Goal: Task Accomplishment & Management: Manage account settings

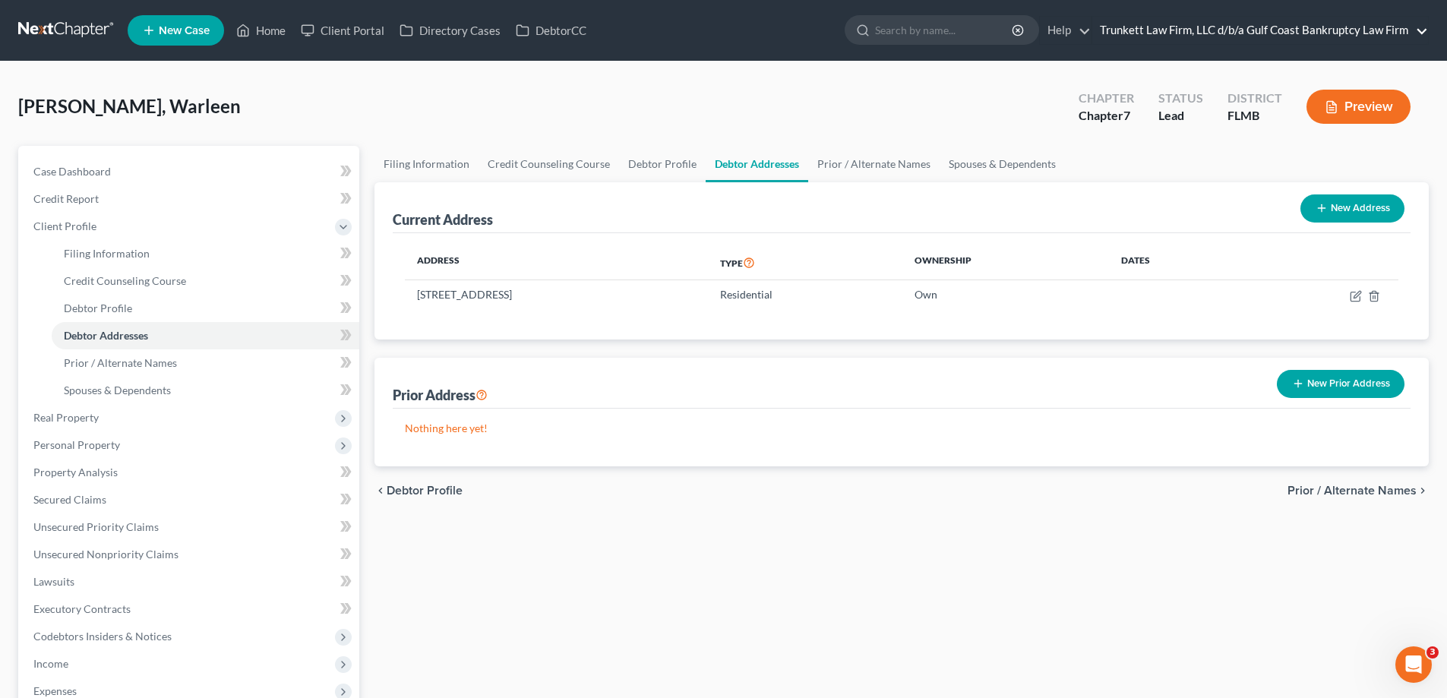
click at [1402, 36] on link "Trunkett Law Firm, LLC d/b/a Gulf Coast Bankruptcy Law Firm" at bounding box center [1260, 30] width 336 height 27
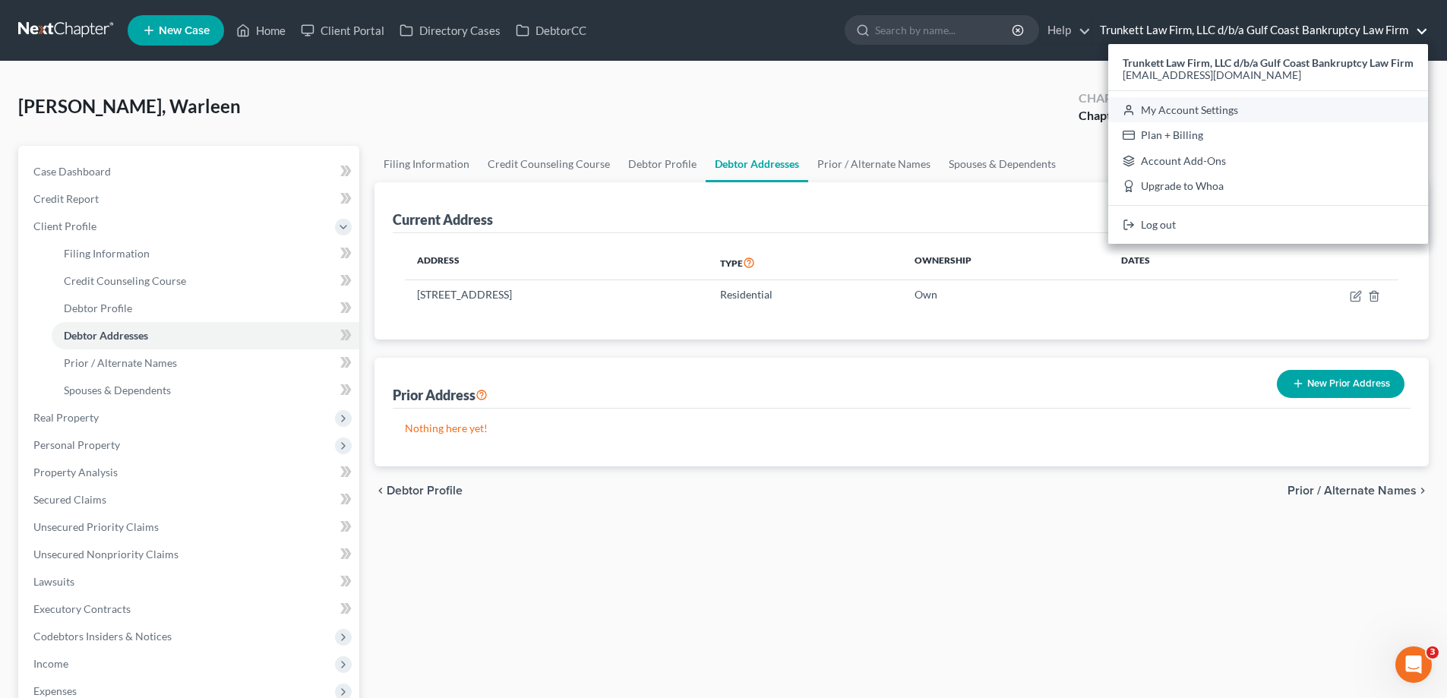
click at [1195, 108] on link "My Account Settings" at bounding box center [1268, 110] width 320 height 26
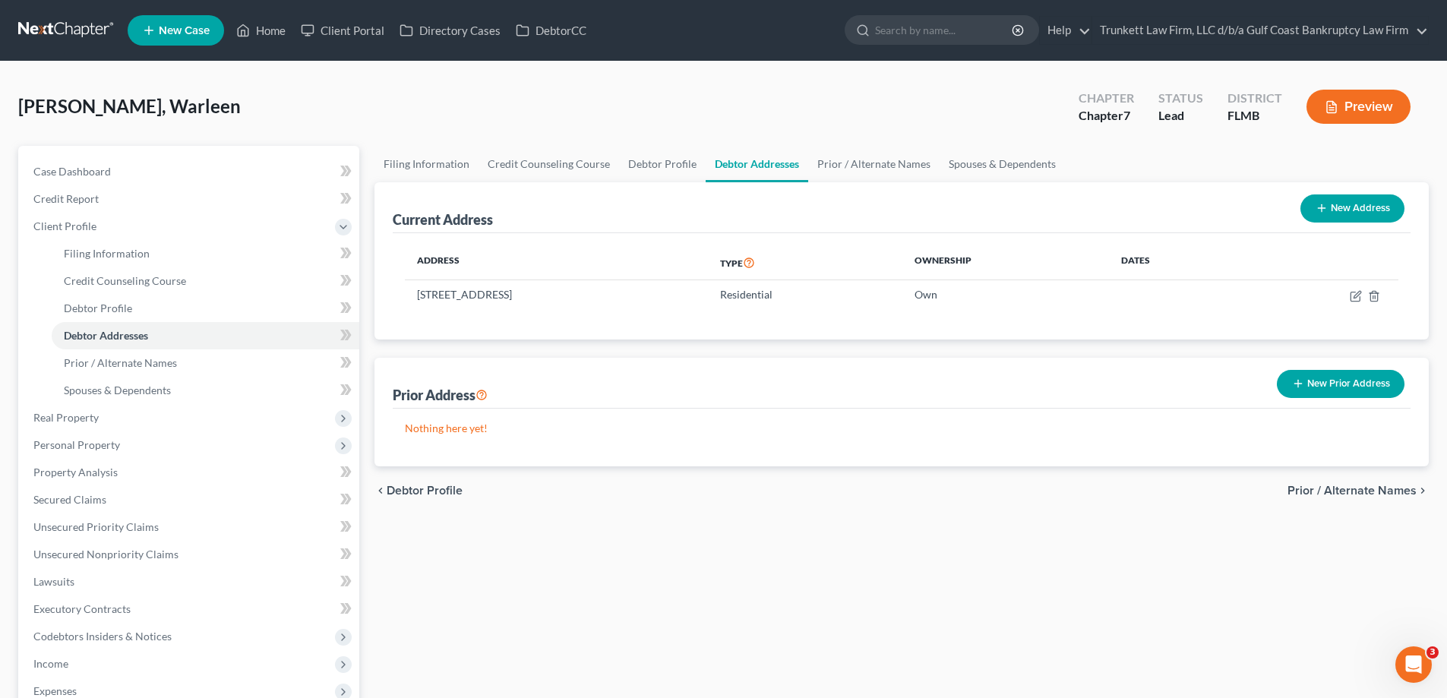
select select "15"
select select "24"
select select "9"
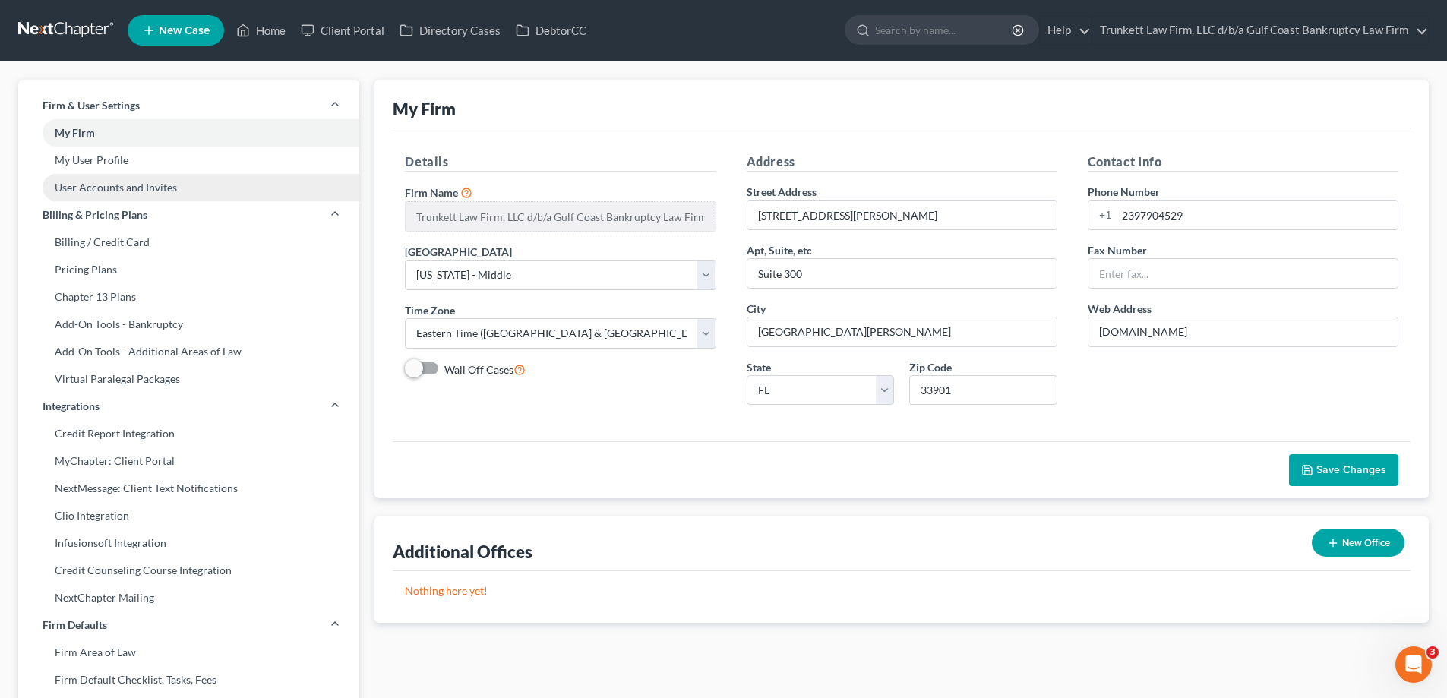
click at [137, 185] on link "User Accounts and Invites" at bounding box center [188, 187] width 341 height 27
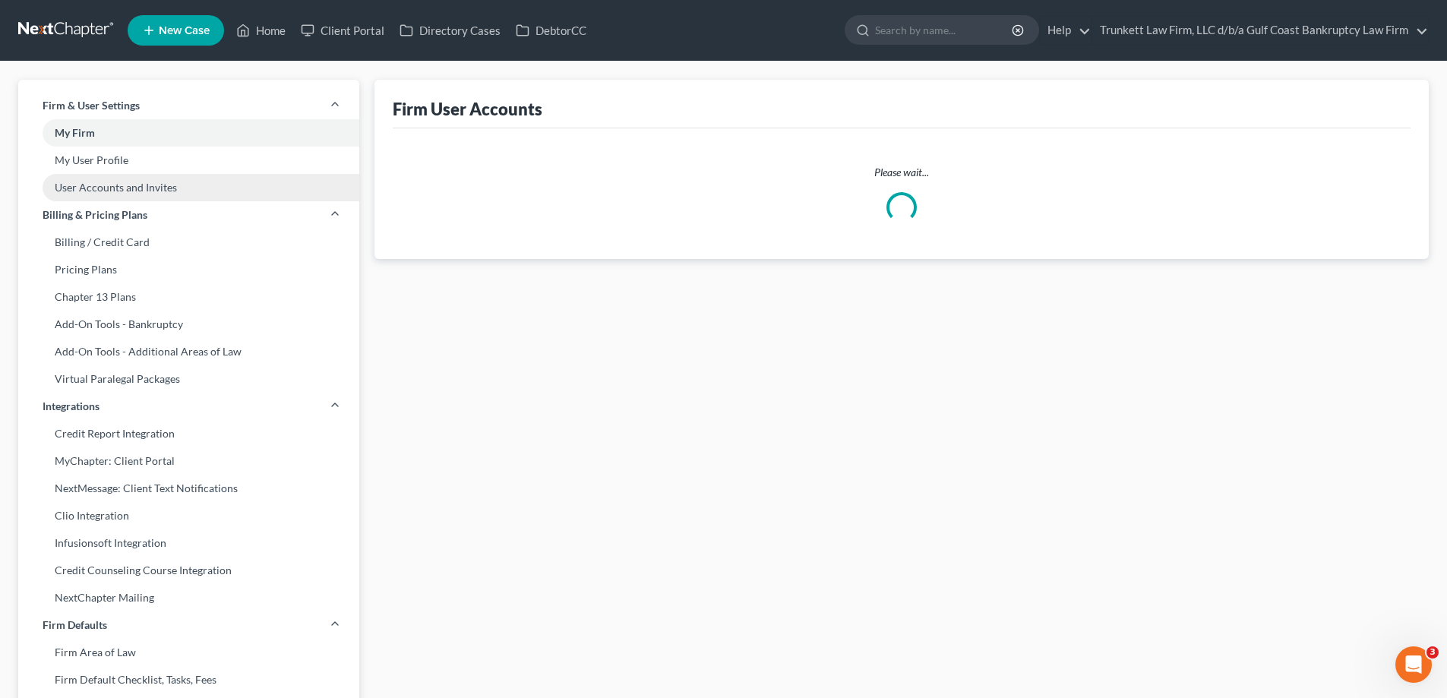
select select "0"
select select "2"
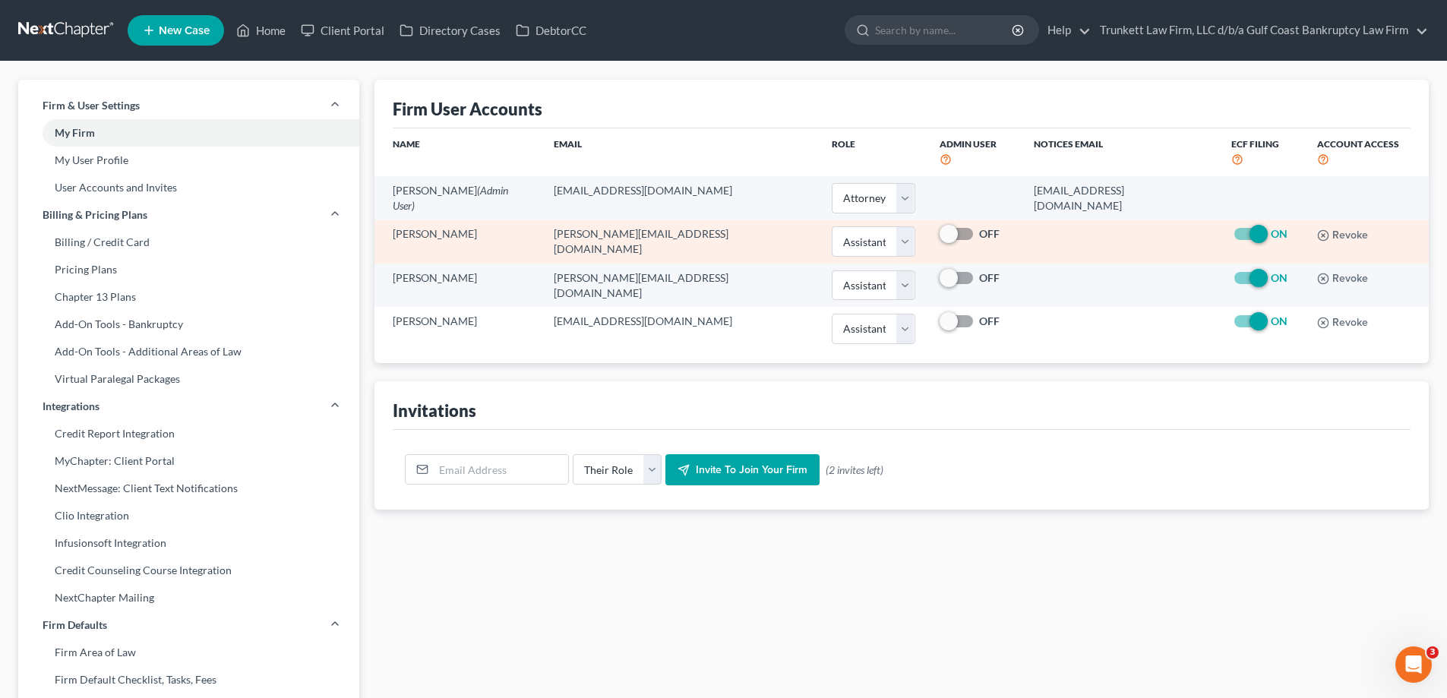
click at [939, 225] on span at bounding box center [957, 234] width 36 height 18
drag, startPoint x: 892, startPoint y: 221, endPoint x: 928, endPoint y: 220, distance: 36.5
click at [979, 226] on label "OFF" at bounding box center [989, 233] width 21 height 15
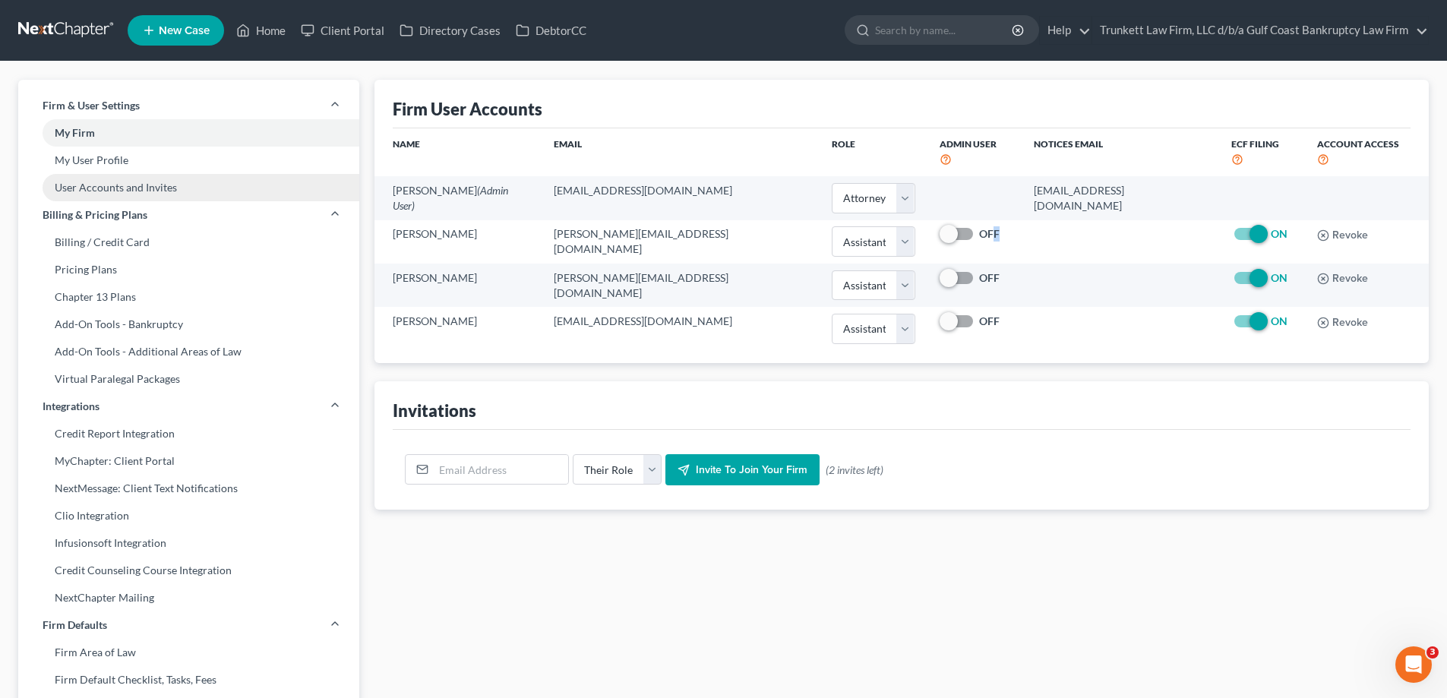
click at [156, 187] on link "User Accounts and Invites" at bounding box center [188, 187] width 341 height 27
click at [110, 155] on link "My User Profile" at bounding box center [188, 160] width 341 height 27
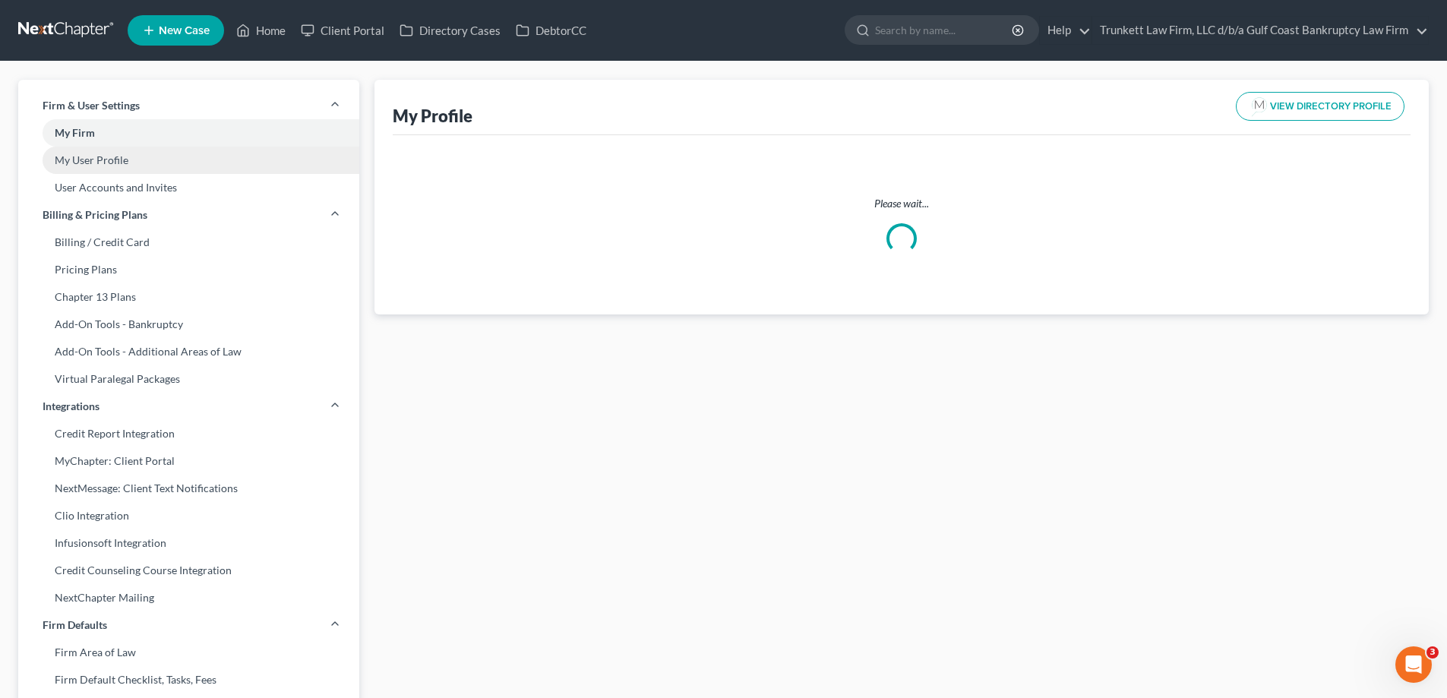
select select "9"
select select "15"
select select "attorney"
select select "1"
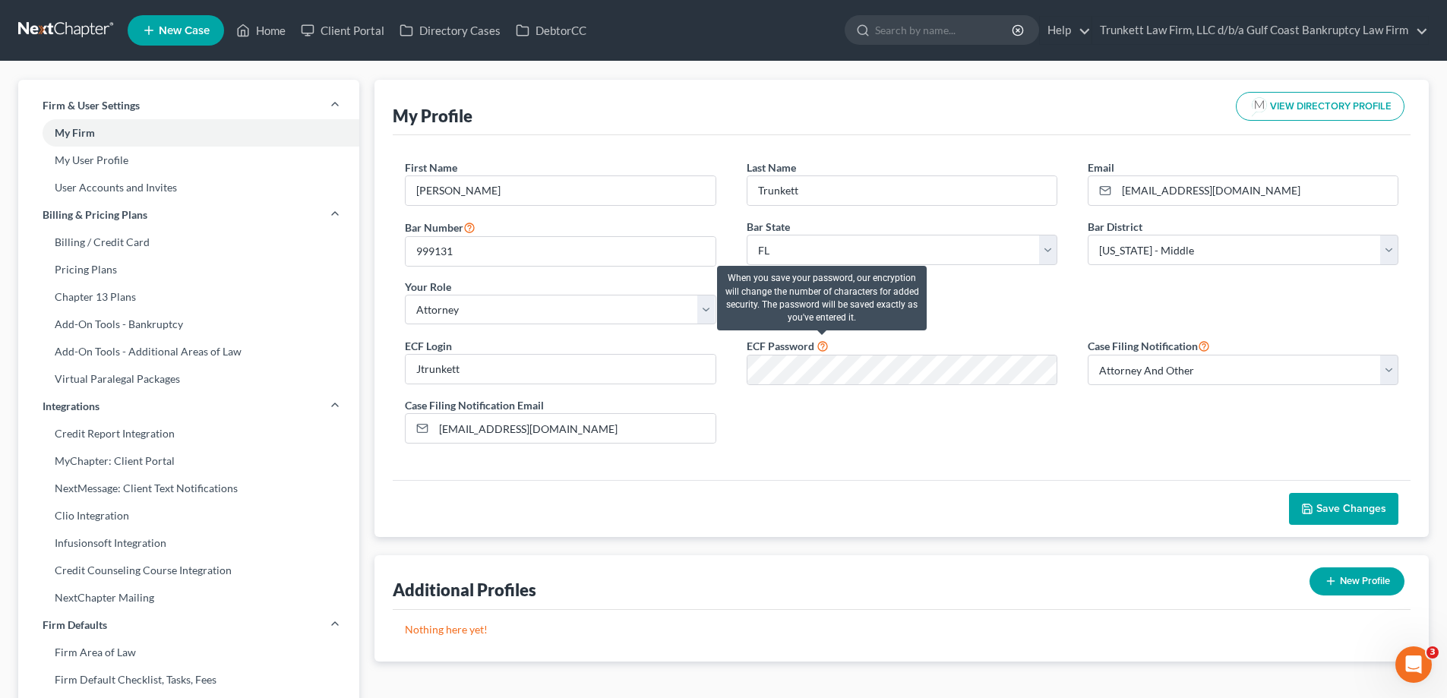
click at [821, 344] on icon at bounding box center [822, 345] width 12 height 14
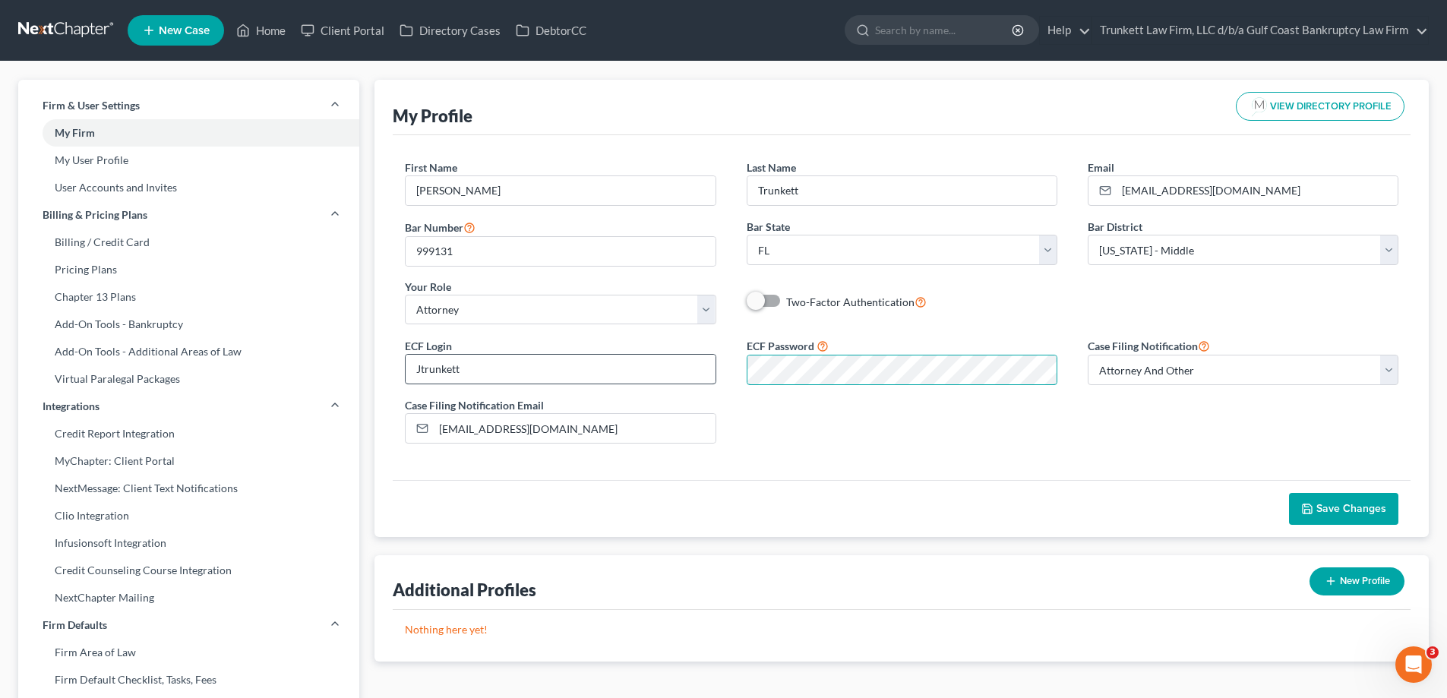
click at [713, 368] on div "ECF Login Jtrunkett ECF Password Case Filing Notification Select Attorney Only …" at bounding box center [902, 395] width 1024 height 119
click at [1343, 510] on span "Save Changes" at bounding box center [1351, 508] width 70 height 13
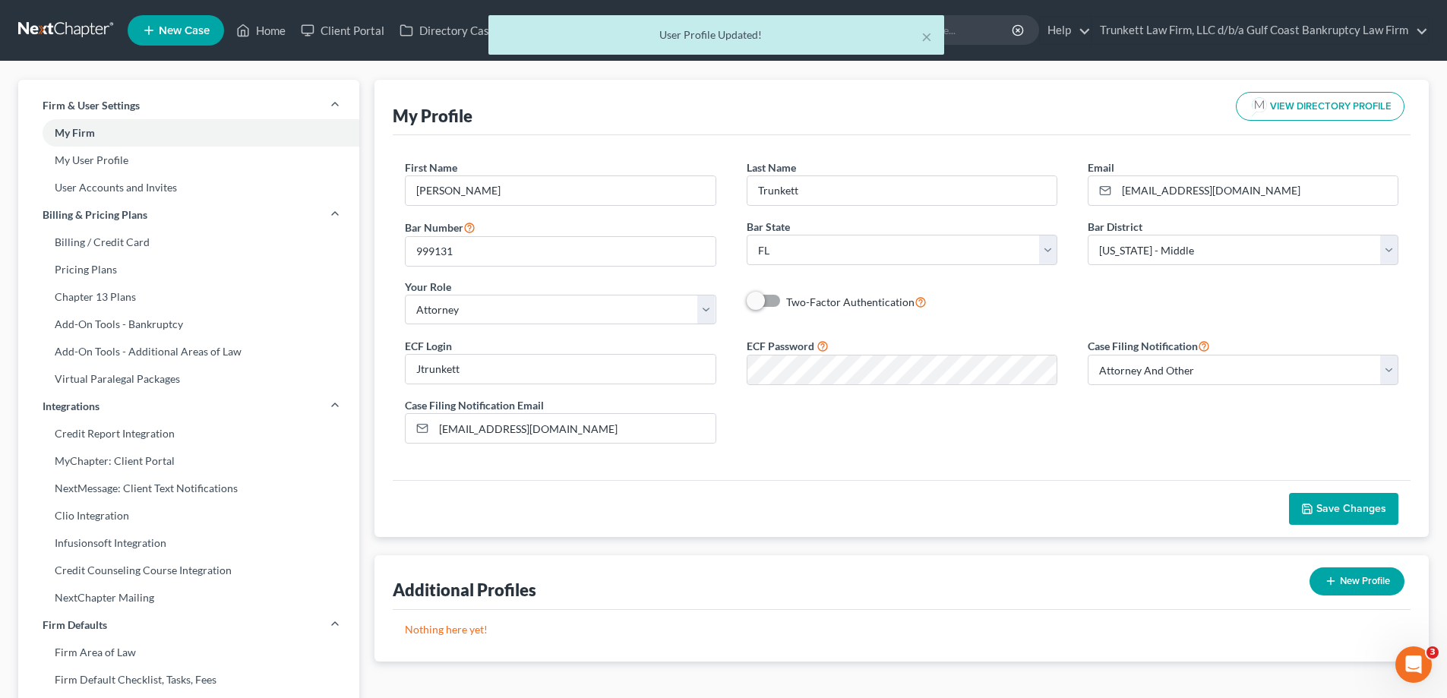
click at [1331, 511] on span "Save Changes" at bounding box center [1351, 508] width 70 height 13
